Goal: Task Accomplishment & Management: Manage account settings

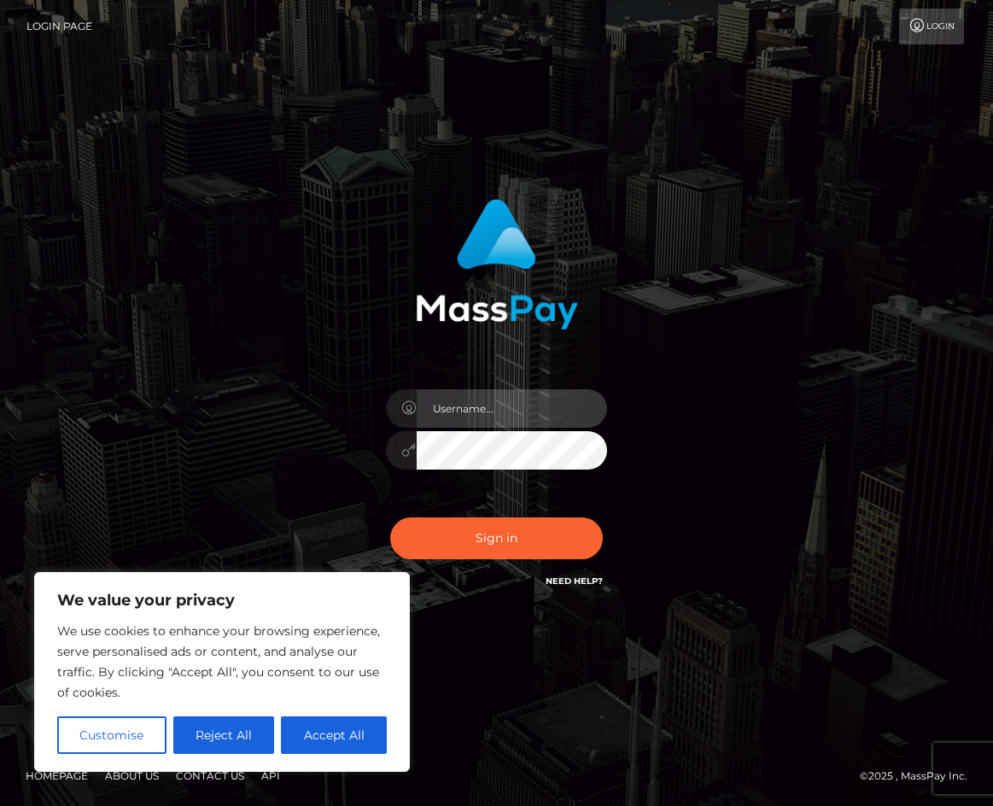
click at [457, 413] on input "text" at bounding box center [512, 408] width 191 height 38
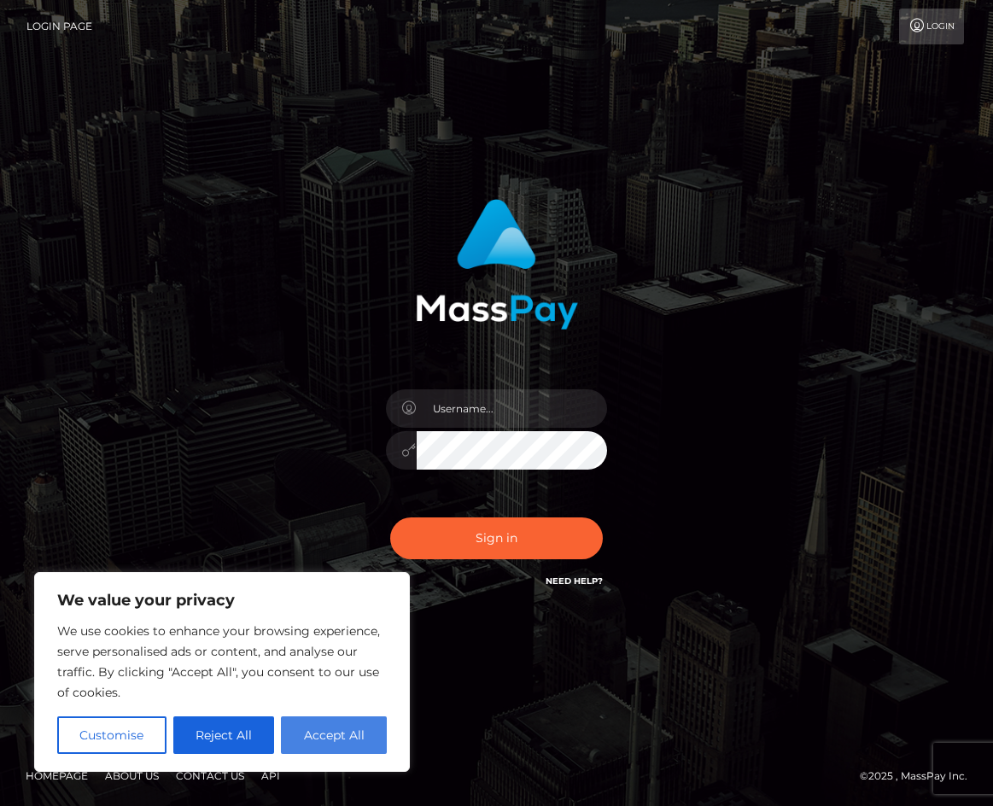
click at [324, 742] on button "Accept All" at bounding box center [334, 735] width 106 height 38
checkbox input "true"
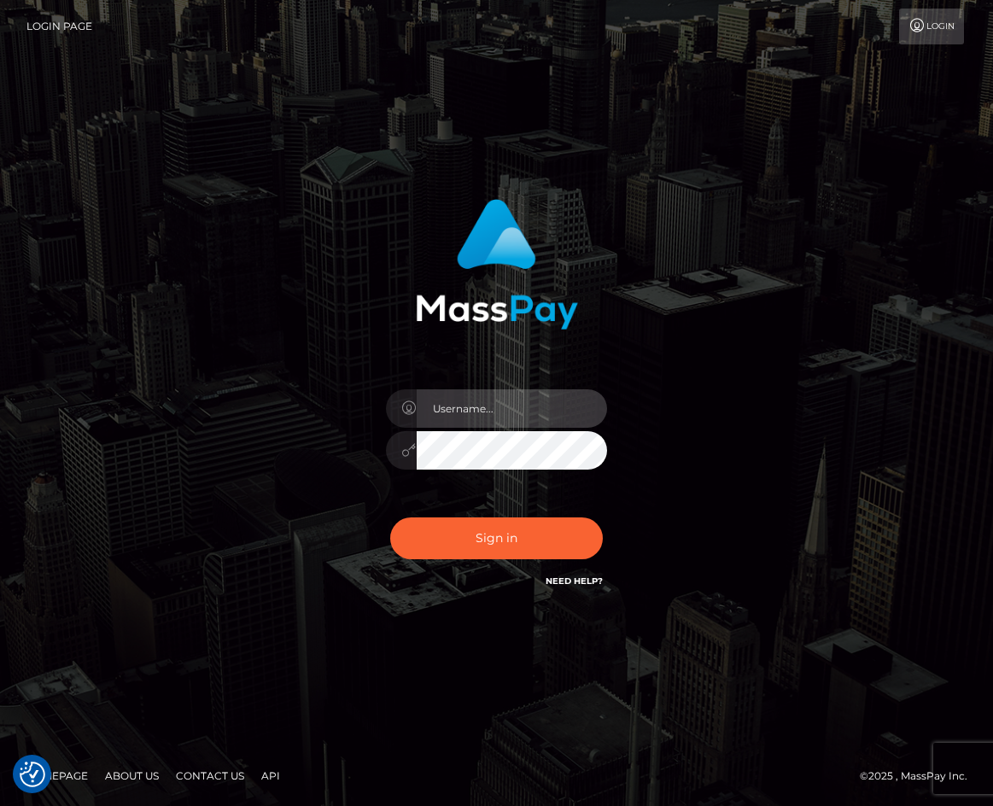
click at [439, 402] on input "text" at bounding box center [512, 408] width 191 height 38
type input "alpha@brodiemcgee.com"
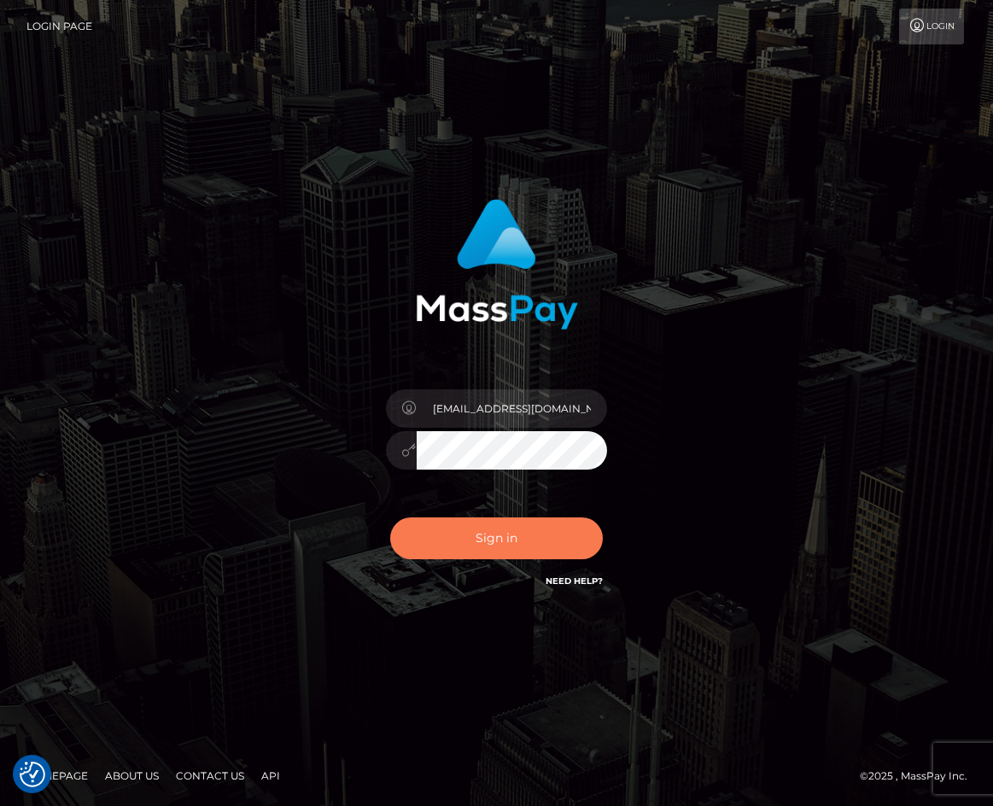
click at [474, 552] on button "Sign in" at bounding box center [496, 538] width 213 height 42
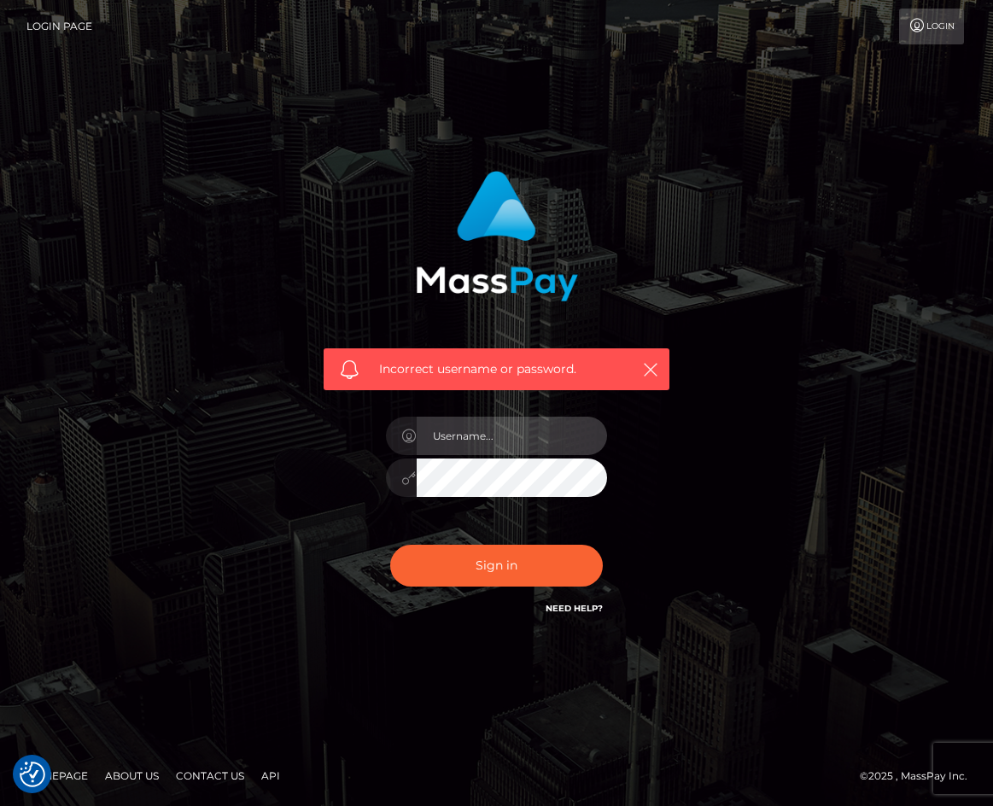
click at [449, 447] on input "text" at bounding box center [512, 436] width 191 height 38
type input "[EMAIL_ADDRESS][DOMAIN_NAME]"
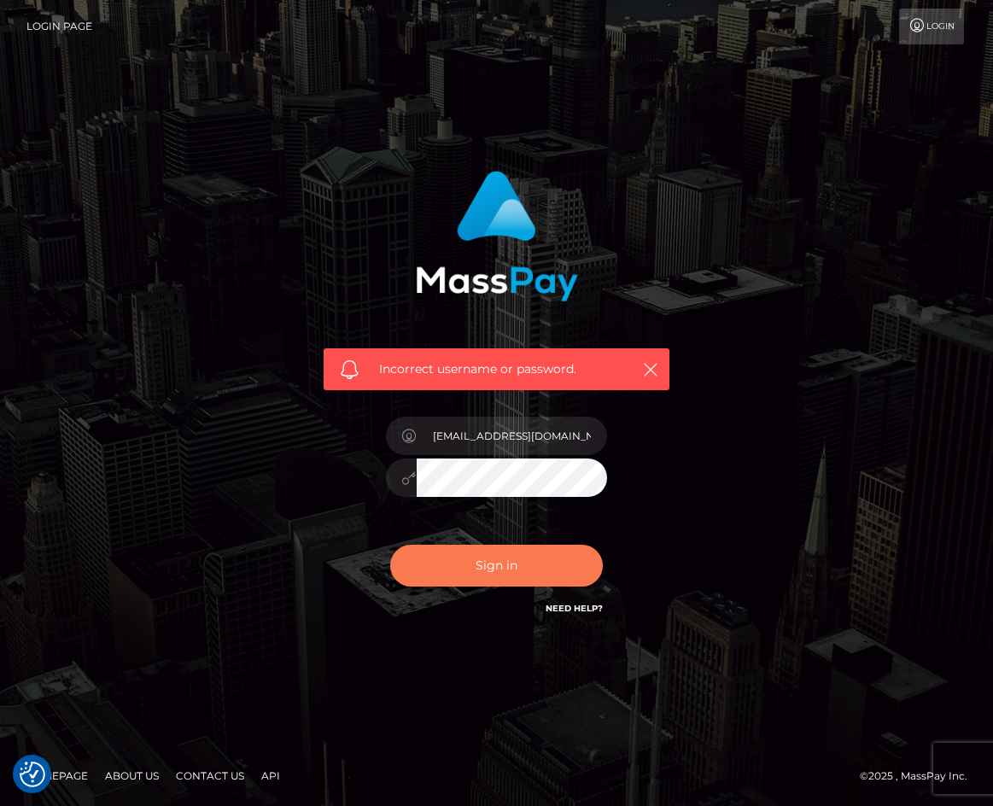
click at [513, 569] on button "Sign in" at bounding box center [496, 566] width 213 height 42
